Goal: Task Accomplishment & Management: Use online tool/utility

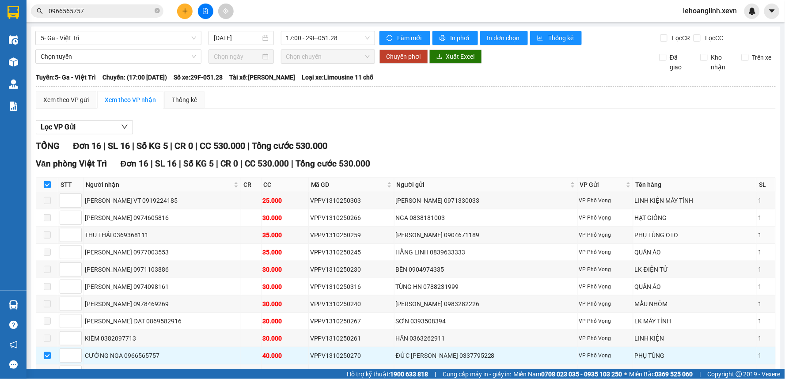
scroll to position [146, 0]
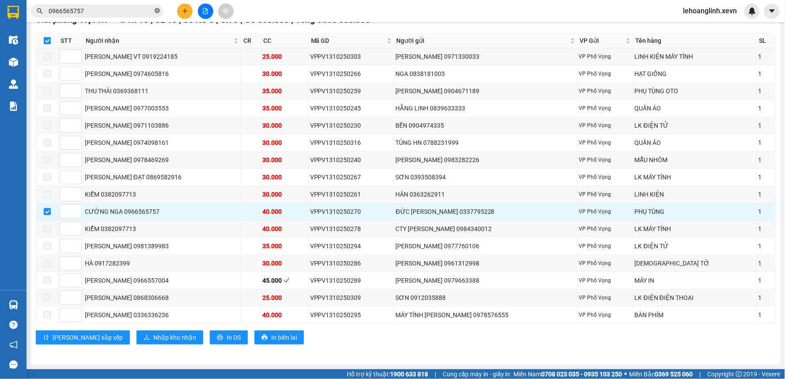
click at [158, 7] on span at bounding box center [157, 11] width 5 height 8
click at [93, 10] on input "text" at bounding box center [101, 11] width 104 height 10
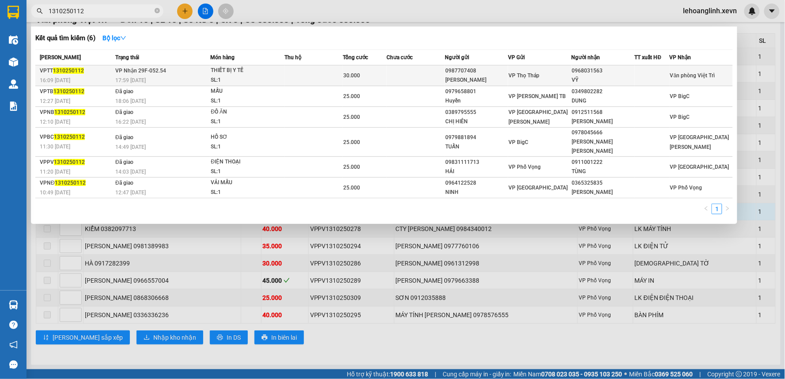
type input "1310250112"
click at [510, 76] on span "VP Thọ Tháp" at bounding box center [523, 75] width 31 height 6
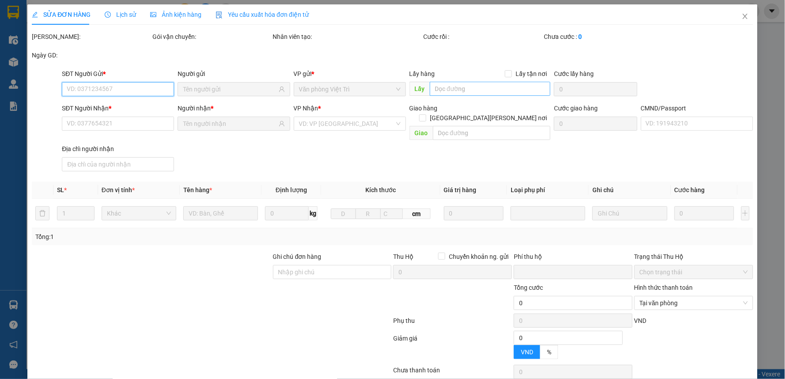
type input "0987707408"
type input "[PERSON_NAME]"
type input "0968031563"
type input "VỸ"
type input "0"
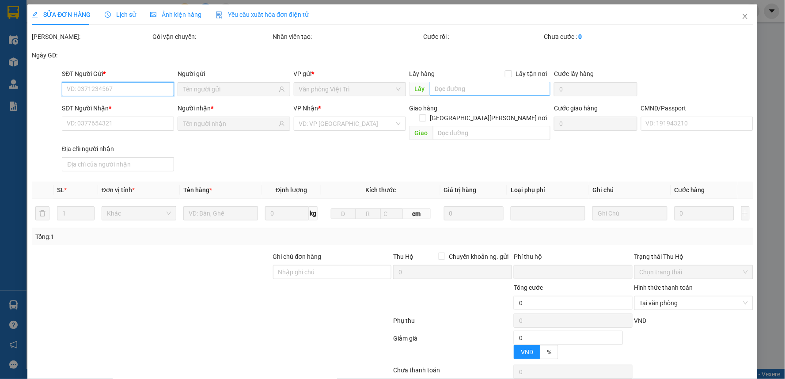
type input "30.000"
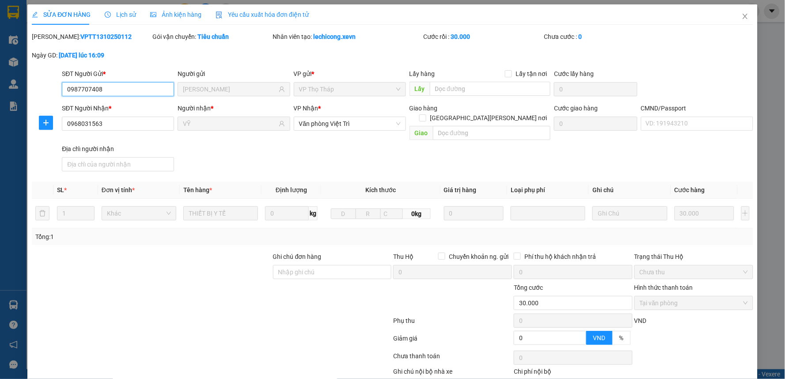
drag, startPoint x: 116, startPoint y: 88, endPoint x: 59, endPoint y: 99, distance: 58.0
click at [60, 99] on div "SĐT Người Gửi * 0987707408 0987707408" at bounding box center [118, 84] width 116 height 31
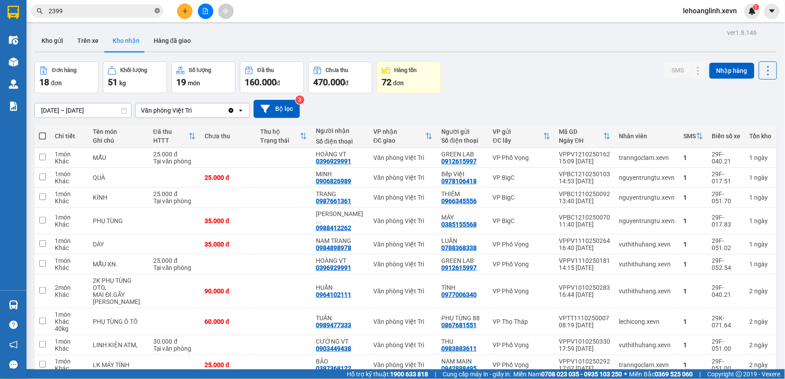
click at [158, 11] on icon "close-circle" at bounding box center [157, 10] width 5 height 5
click at [115, 10] on input "text" at bounding box center [101, 11] width 104 height 10
paste input "0987707408"
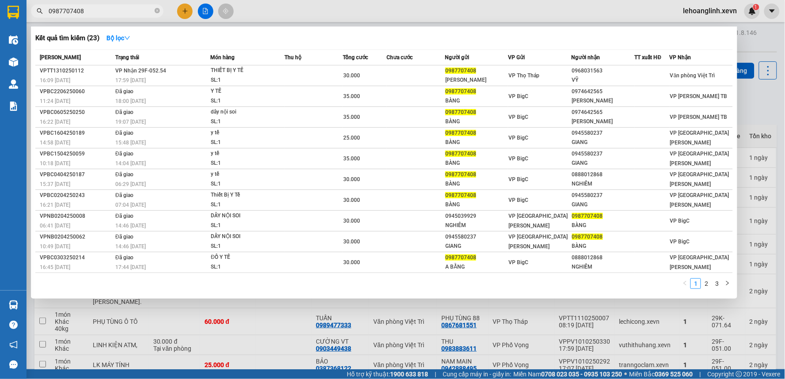
type input "0987707408"
